Goal: Information Seeking & Learning: Learn about a topic

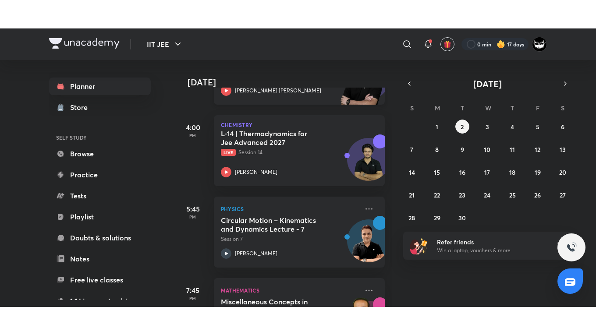
scroll to position [105, 0]
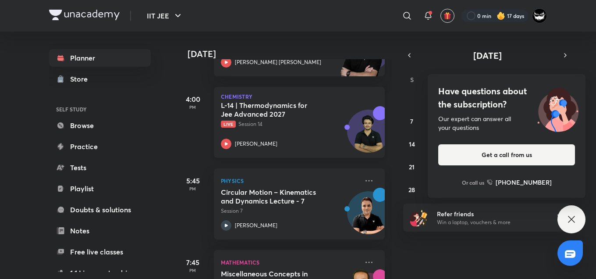
click at [282, 119] on div "L-14 | Thermodynamics for Jee Advanced 2027 Live Session 14" at bounding box center [290, 114] width 138 height 27
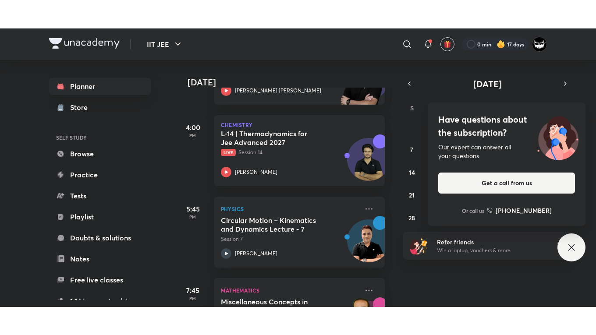
scroll to position [104, 0]
